Goal: Entertainment & Leisure: Consume media (video, audio)

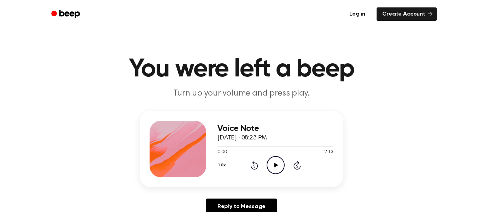
click at [277, 162] on icon "Play Audio" at bounding box center [276, 165] width 18 height 18
click at [277, 162] on icon "Pause Audio" at bounding box center [276, 165] width 18 height 18
click at [277, 169] on icon "Play Audio" at bounding box center [276, 165] width 18 height 18
click at [270, 167] on icon "Pause Audio" at bounding box center [276, 165] width 18 height 18
click at [278, 161] on icon "Play Audio" at bounding box center [276, 165] width 18 height 18
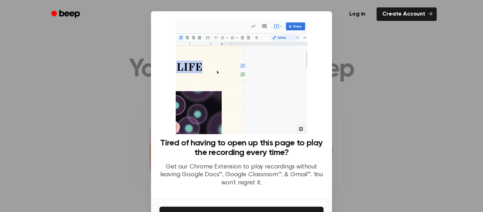
click at [283, 167] on p "Get our Chrome Extension to play recordings without leaving Google Docs™, Googl…" at bounding box center [242, 175] width 164 height 24
click at [268, 153] on h3 "Tired of having to open up this page to play the recording every time?" at bounding box center [242, 147] width 164 height 19
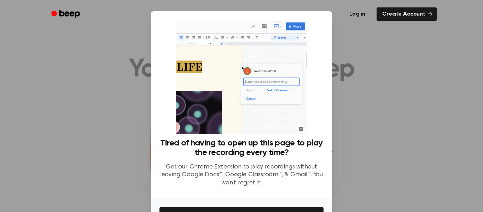
click at [276, 156] on h3 "Tired of having to open up this page to play the recording every time?" at bounding box center [242, 147] width 164 height 19
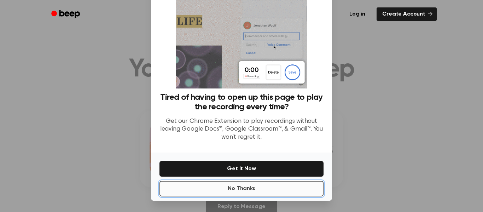
click at [269, 195] on button "No Thanks" at bounding box center [242, 189] width 164 height 16
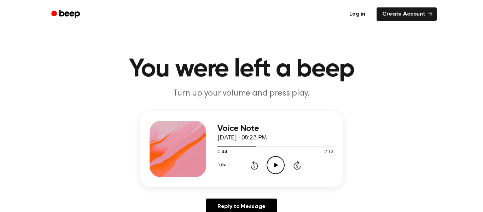
click at [297, 166] on icon at bounding box center [297, 166] width 2 height 3
click at [302, 176] on div "Voice Note [DATE] · 08:23 PM 0:44 2:13 Your browser does not support the [objec…" at bounding box center [276, 149] width 116 height 57
click at [297, 166] on icon at bounding box center [297, 166] width 2 height 3
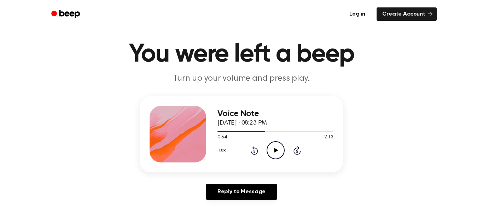
scroll to position [17, 0]
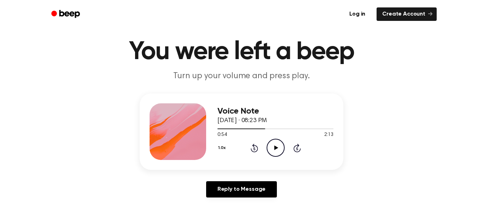
click at [302, 163] on div "Voice Note [DATE] · 08:23 PM 0:54 2:13 Your browser does not support the [objec…" at bounding box center [242, 131] width 204 height 76
click at [225, 148] on button "1.0x" at bounding box center [223, 148] width 11 height 12
click at [219, 150] on button "1.0x" at bounding box center [223, 148] width 11 height 12
click at [228, 154] on button "1.0x" at bounding box center [223, 148] width 11 height 12
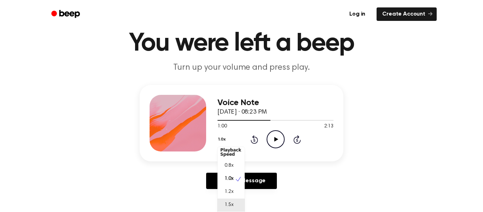
scroll to position [39, 0]
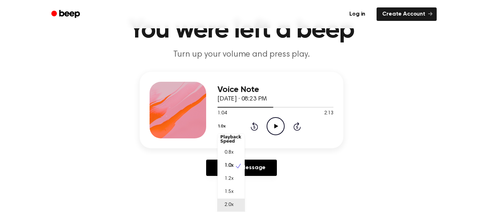
click at [230, 201] on div "2.0x" at bounding box center [231, 205] width 27 height 13
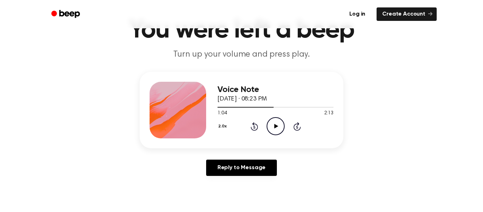
scroll to position [40, 0]
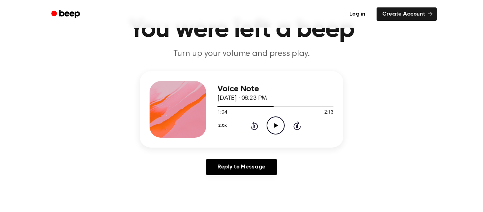
click at [277, 123] on icon "Play Audio" at bounding box center [276, 125] width 18 height 18
click at [224, 123] on button "2.0x" at bounding box center [224, 126] width 12 height 12
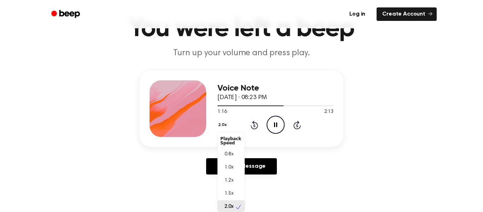
scroll to position [2, 0]
click at [230, 162] on span "1.0x" at bounding box center [229, 165] width 9 height 7
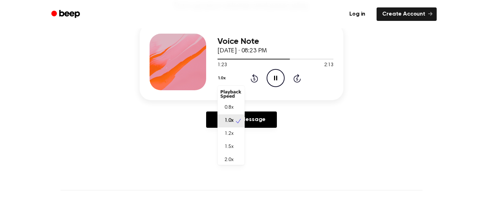
click at [218, 78] on button "1.0x" at bounding box center [223, 78] width 11 height 12
click at [235, 149] on div "1.5x" at bounding box center [231, 146] width 27 height 13
click at [224, 80] on button "1.5x" at bounding box center [223, 78] width 10 height 12
click at [239, 131] on div "1.2x" at bounding box center [231, 133] width 27 height 13
